Goal: Task Accomplishment & Management: Complete application form

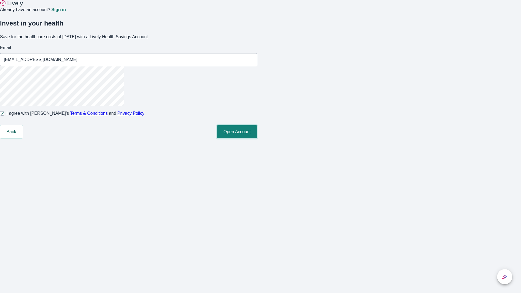
click at [257, 138] on button "Open Account" at bounding box center [237, 131] width 40 height 13
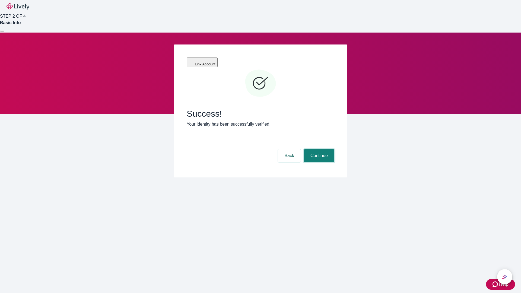
click at [318, 149] on button "Continue" at bounding box center [319, 155] width 30 height 13
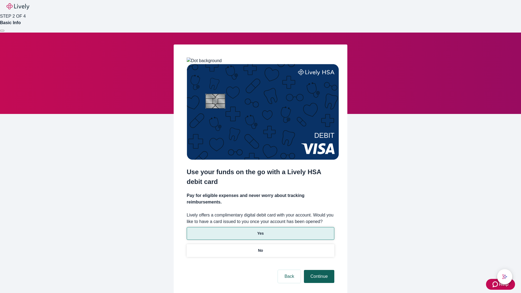
click at [260, 231] on p "Yes" at bounding box center [260, 234] width 7 height 6
click at [318, 270] on button "Continue" at bounding box center [319, 276] width 30 height 13
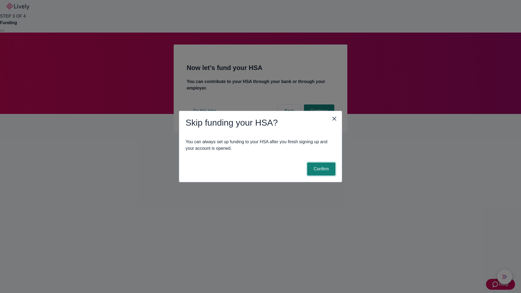
click at [320, 169] on button "Confirm" at bounding box center [321, 169] width 28 height 13
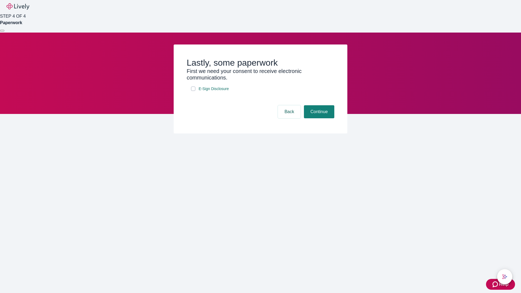
click at [193, 91] on input "E-Sign Disclosure" at bounding box center [193, 89] width 4 height 4
checkbox input "true"
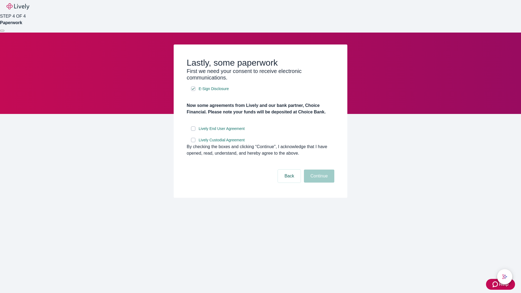
click at [193, 131] on input "Lively End User Agreement" at bounding box center [193, 128] width 4 height 4
checkbox input "true"
click at [193, 142] on input "Lively Custodial Agreement" at bounding box center [193, 140] width 4 height 4
checkbox input "true"
click at [318, 183] on button "Continue" at bounding box center [319, 176] width 30 height 13
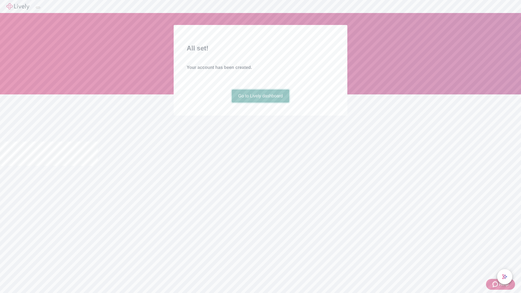
click at [260, 103] on link "Go to Lively dashboard" at bounding box center [261, 96] width 58 height 13
